Goal: Information Seeking & Learning: Compare options

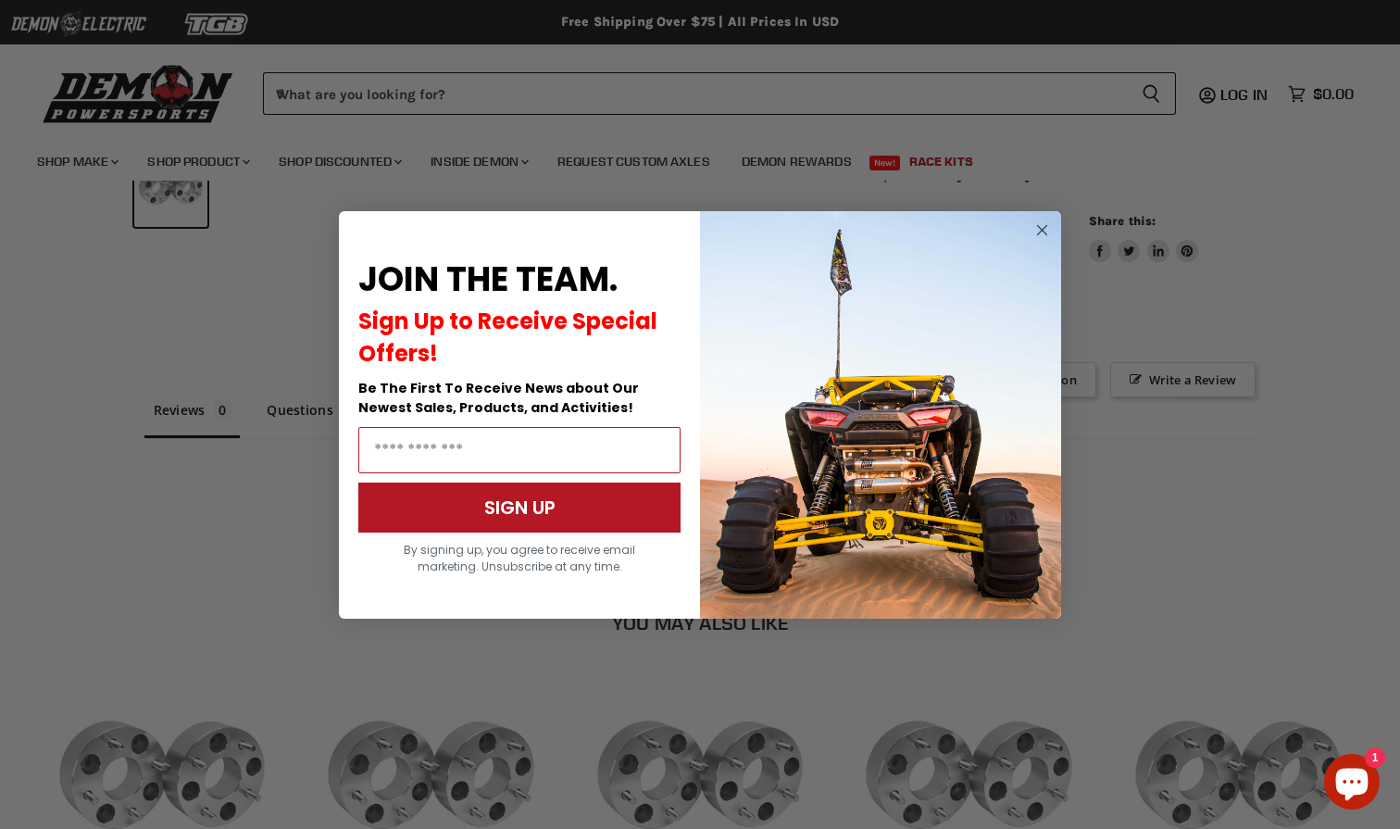
scroll to position [1579, 0]
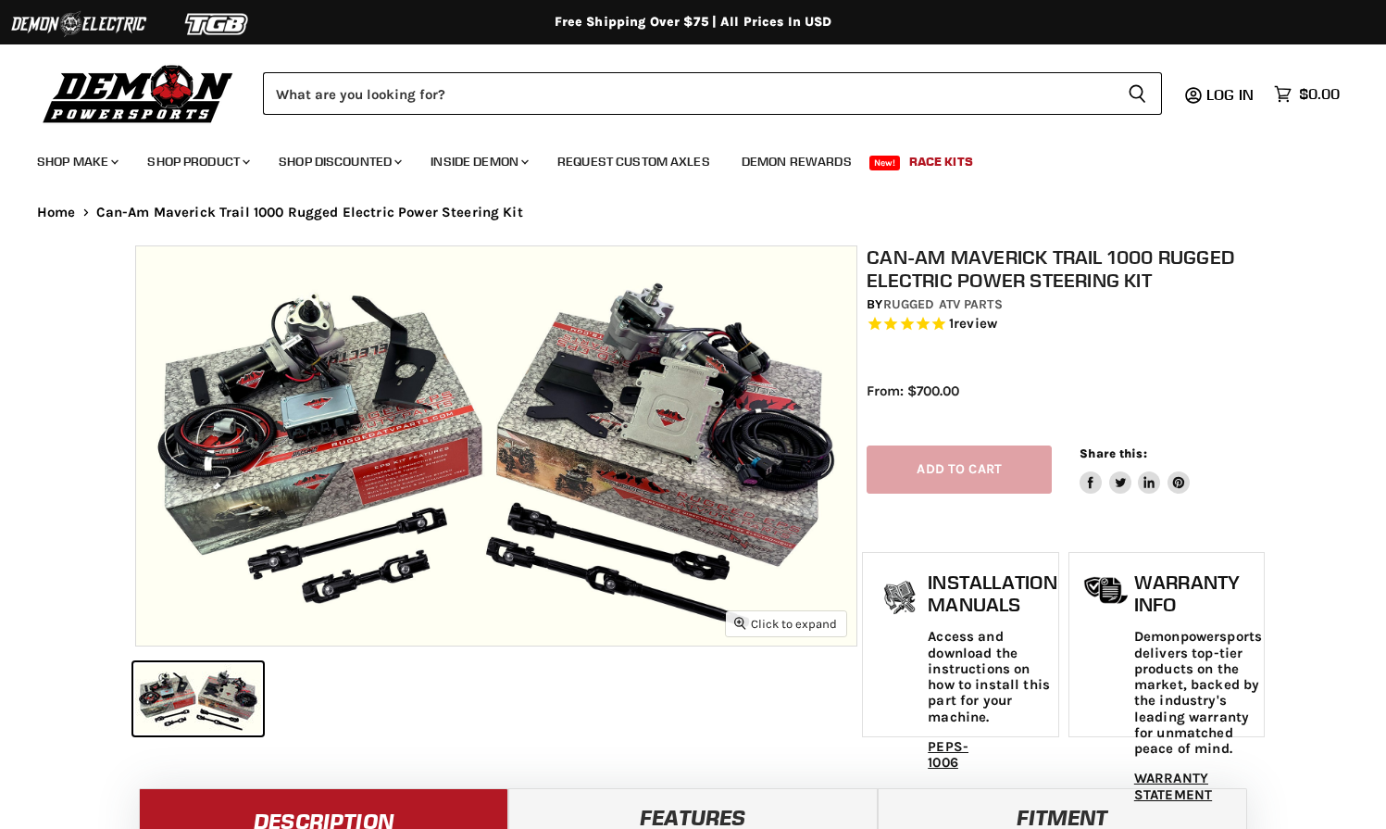
select select "******"
